Goal: Task Accomplishment & Management: Manage account settings

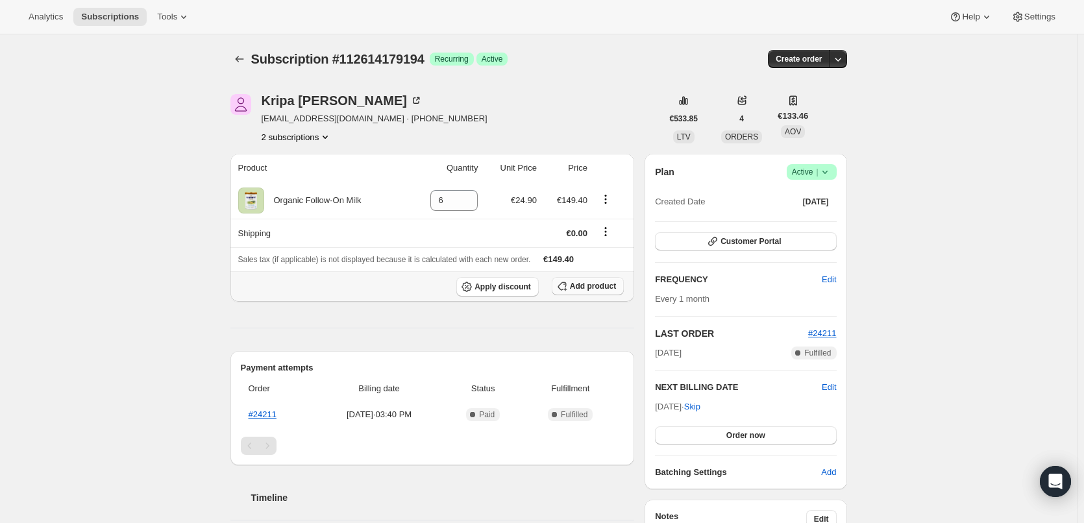
click at [594, 286] on span "Add product" at bounding box center [593, 286] width 46 height 10
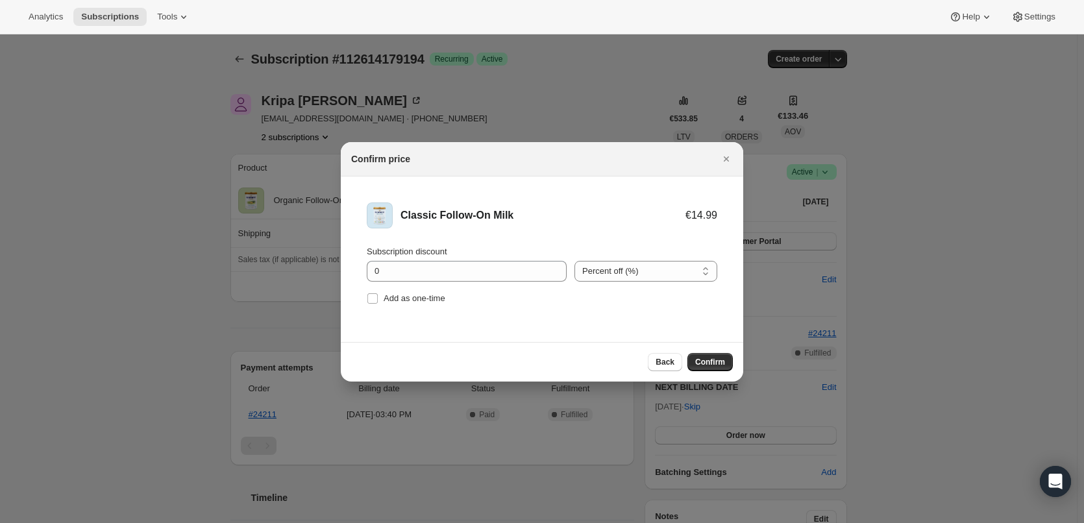
click at [704, 375] on div "Back Confirm" at bounding box center [542, 362] width 402 height 40
click at [703, 367] on span "Confirm" at bounding box center [710, 362] width 30 height 10
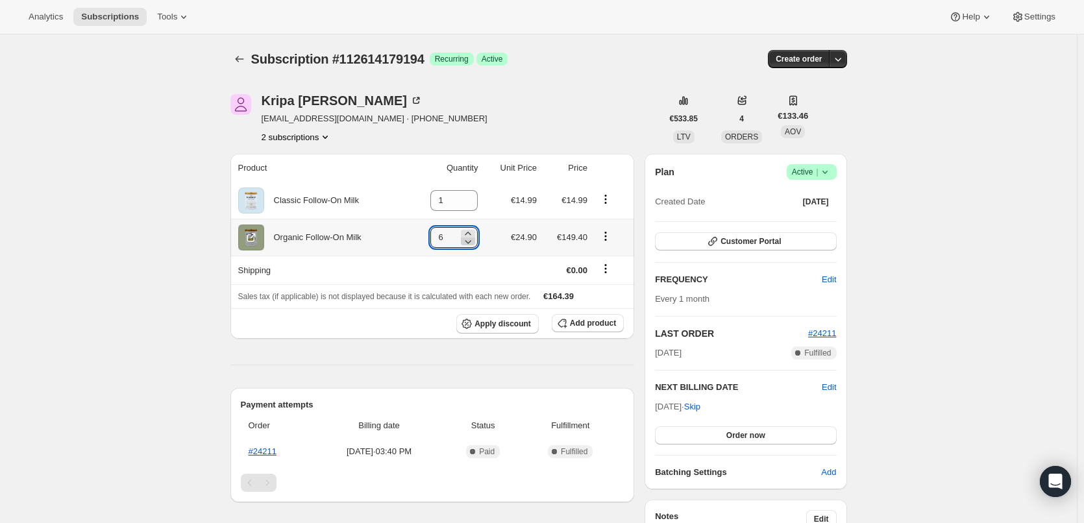
click at [472, 243] on icon at bounding box center [468, 242] width 6 height 4
click at [475, 243] on icon at bounding box center [468, 241] width 13 height 13
click at [475, 243] on icon at bounding box center [471, 241] width 13 height 13
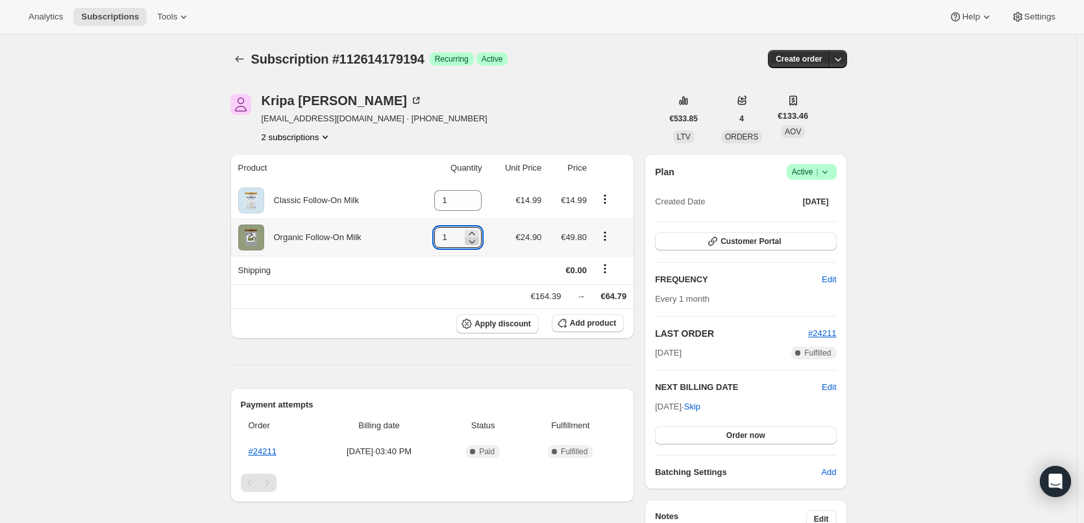
click at [475, 243] on icon at bounding box center [471, 241] width 13 height 13
type input "0"
click at [475, 243] on icon at bounding box center [471, 241] width 13 height 13
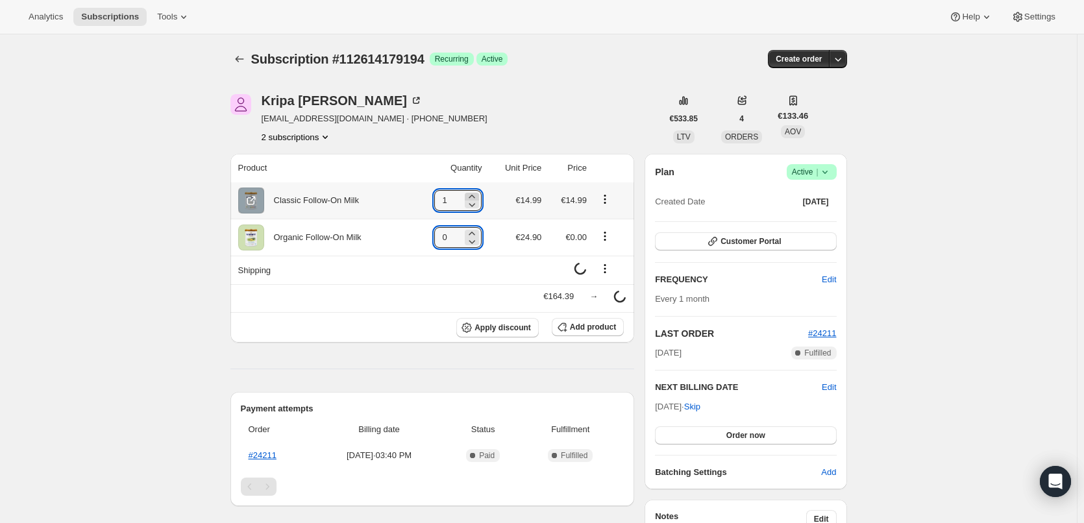
click at [476, 195] on icon at bounding box center [471, 196] width 13 height 13
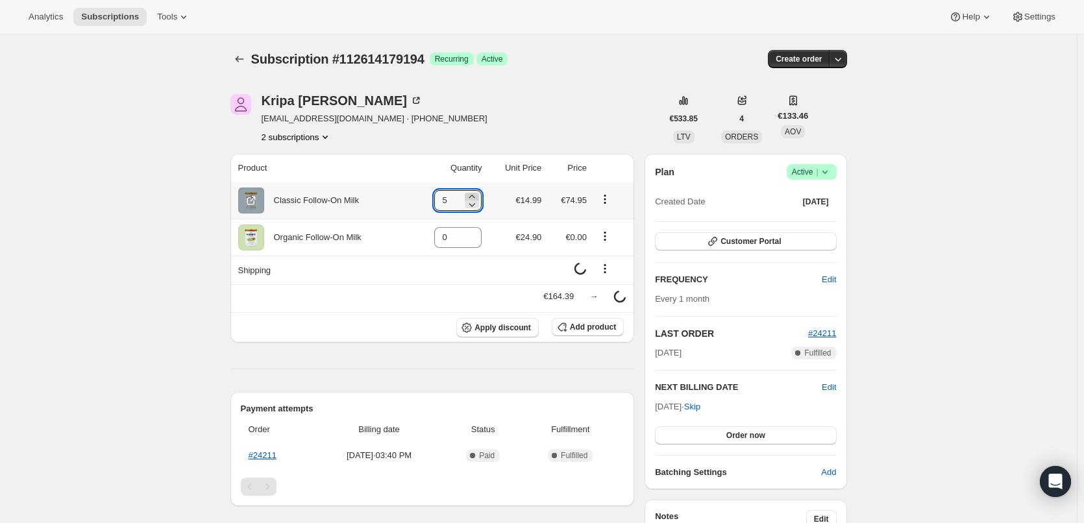
type input "6"
